Goal: Browse casually

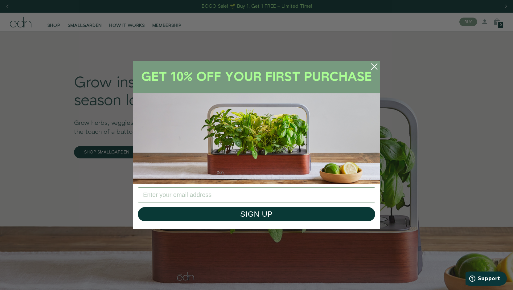
click at [374, 66] on icon "Close dialog" at bounding box center [375, 67] width 6 height 6
